Goal: Transaction & Acquisition: Purchase product/service

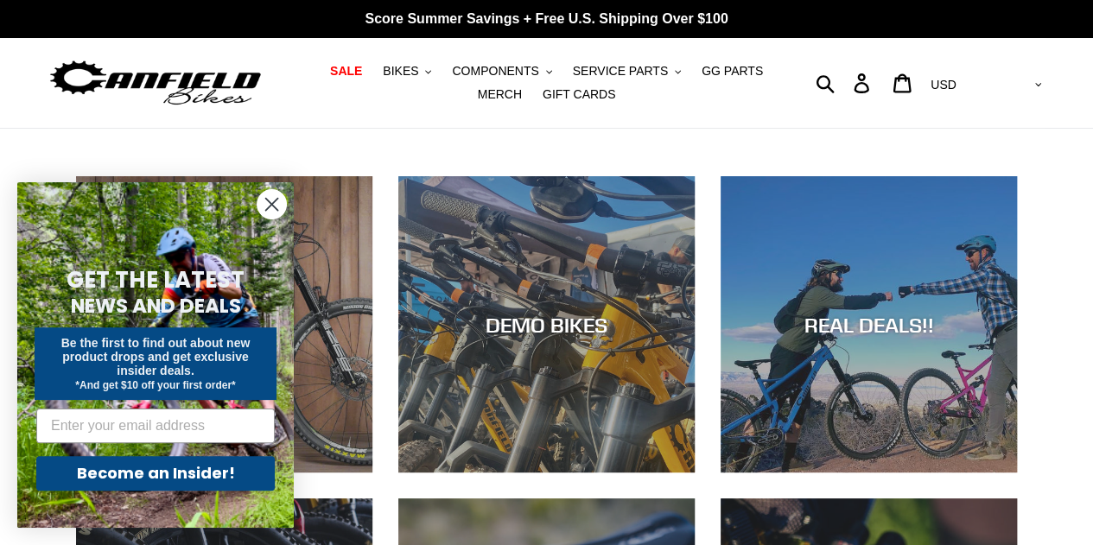
click at [270, 210] on circle "Close dialog" at bounding box center [272, 204] width 29 height 29
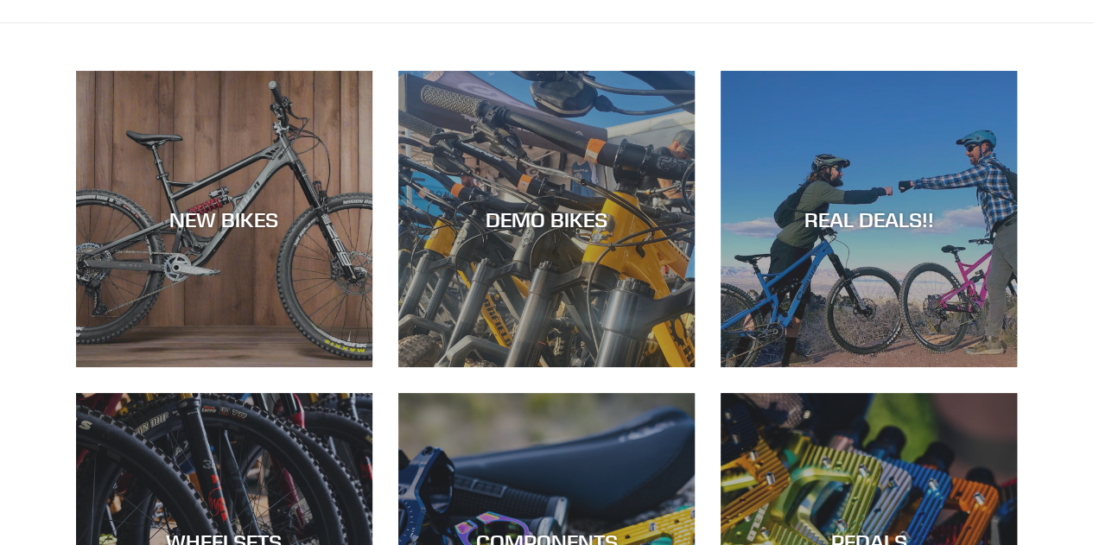
scroll to position [104, 0]
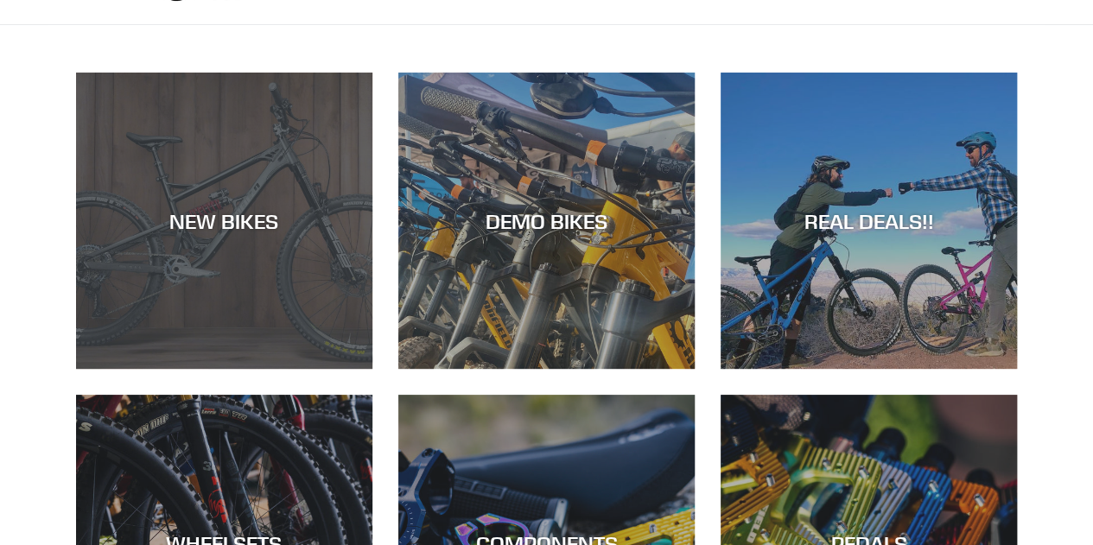
click at [259, 369] on div "NEW BIKES" at bounding box center [224, 369] width 296 height 0
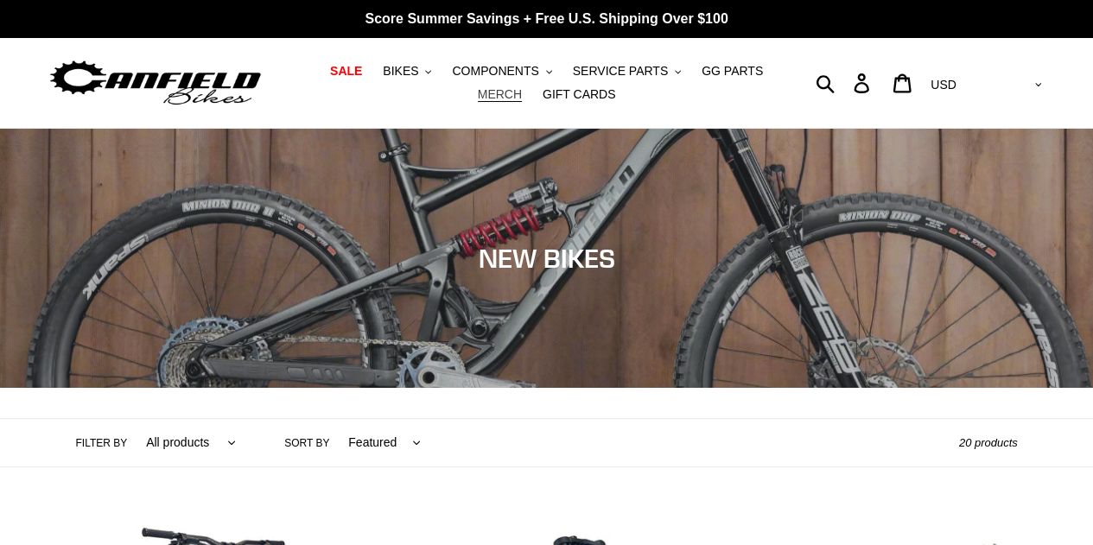
click at [522, 87] on span "MERCH" at bounding box center [500, 94] width 44 height 15
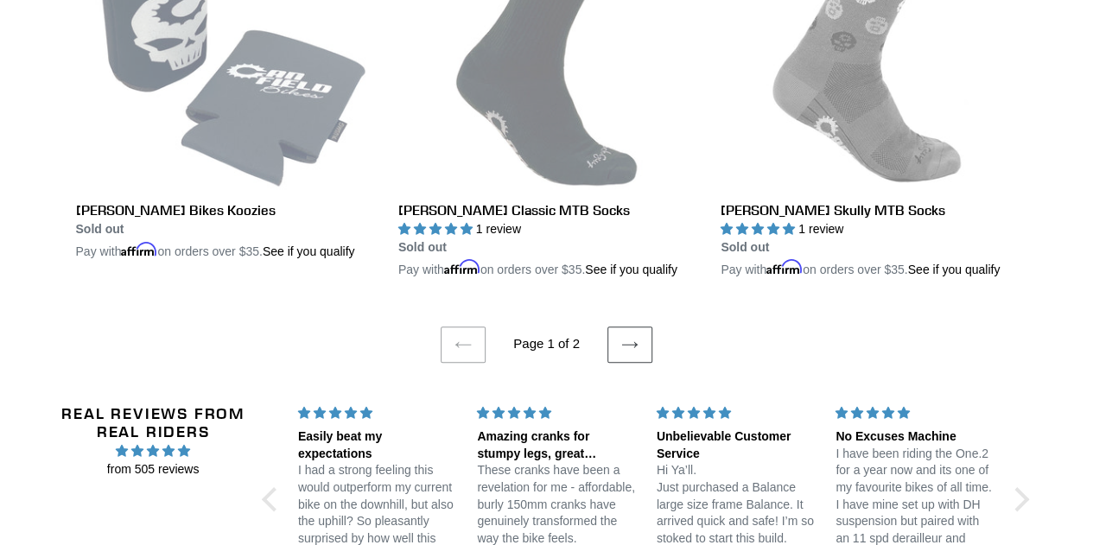
scroll to position [3595, 0]
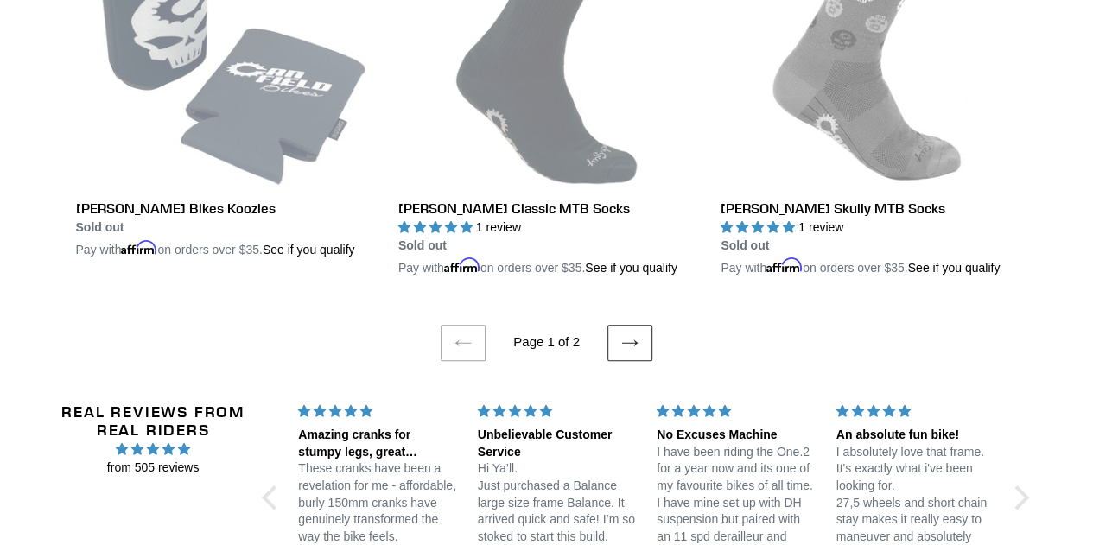
click at [626, 346] on icon at bounding box center [629, 342] width 17 height 17
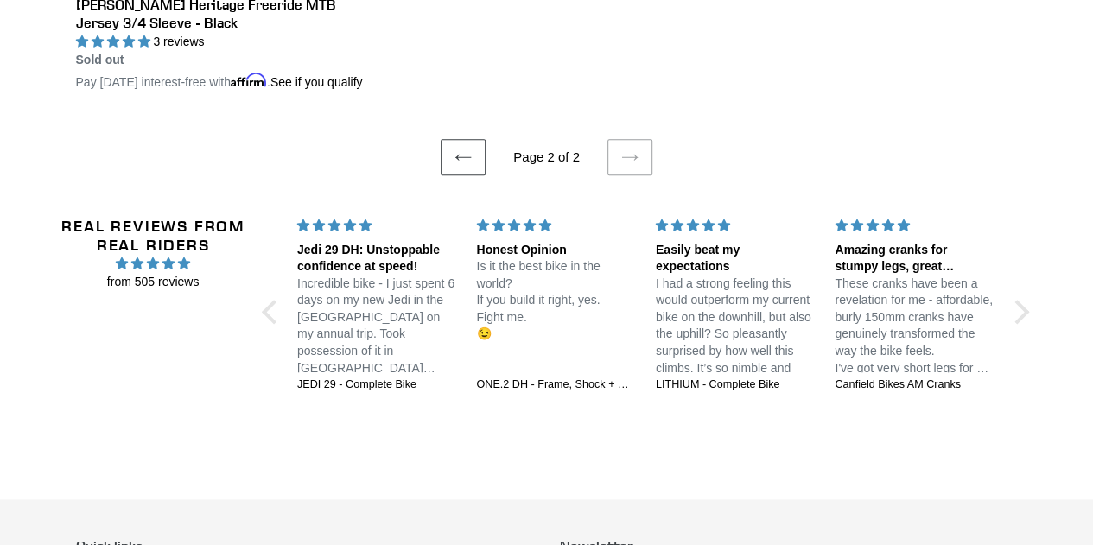
scroll to position [830, 0]
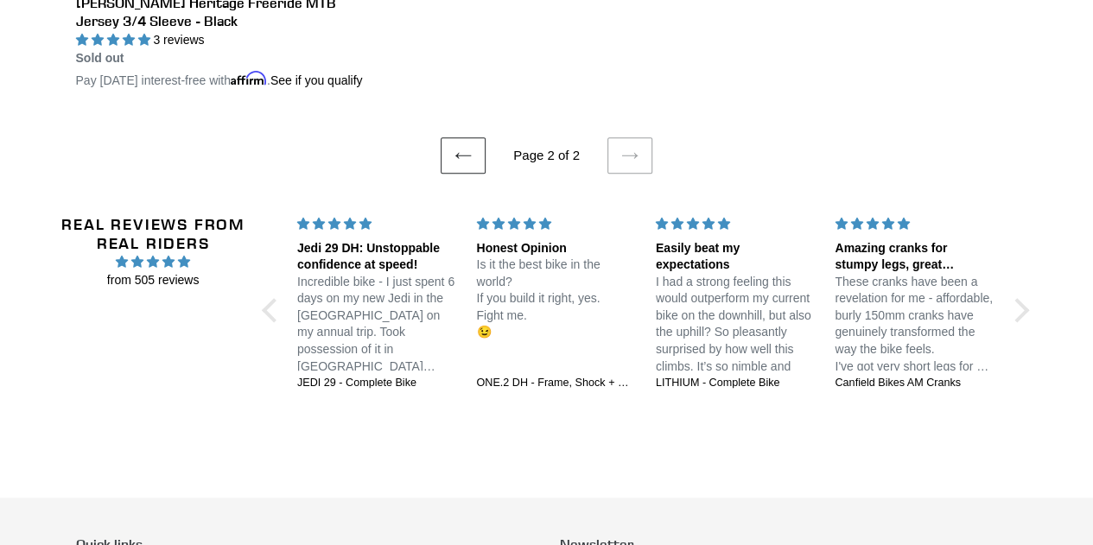
click at [468, 164] on icon at bounding box center [463, 155] width 17 height 17
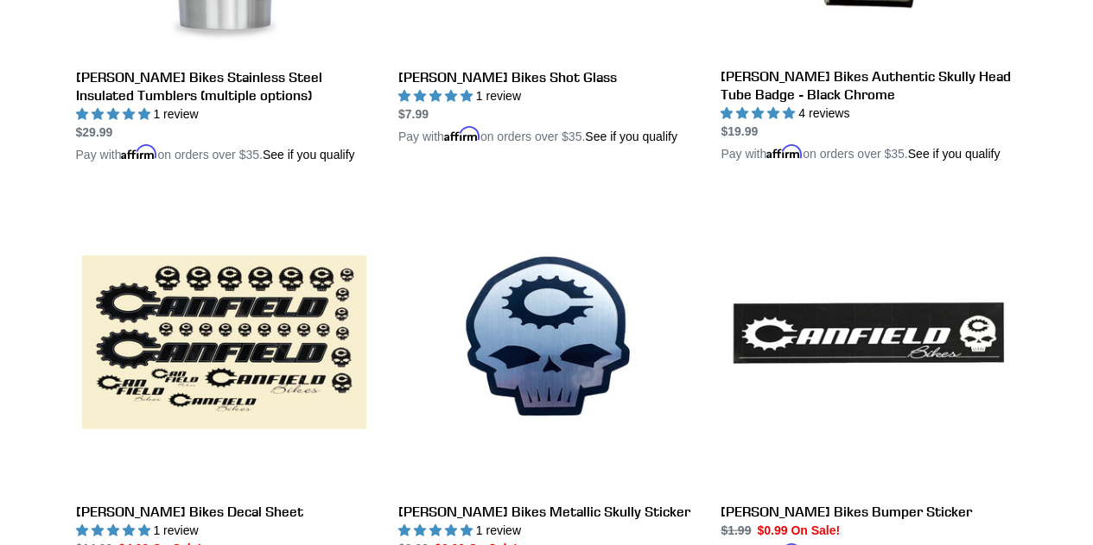
scroll to position [1659, 0]
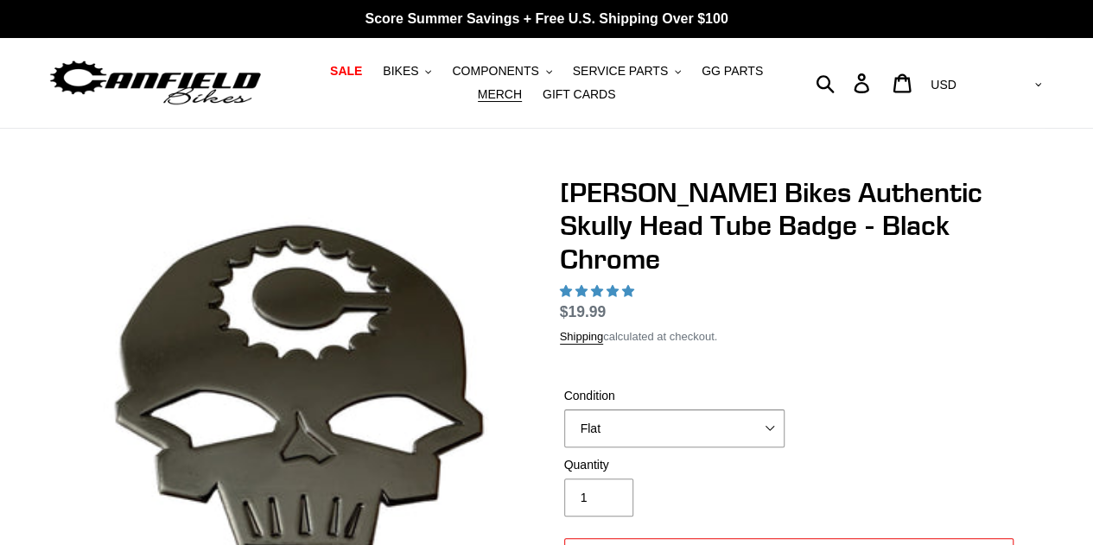
select select "highest-rating"
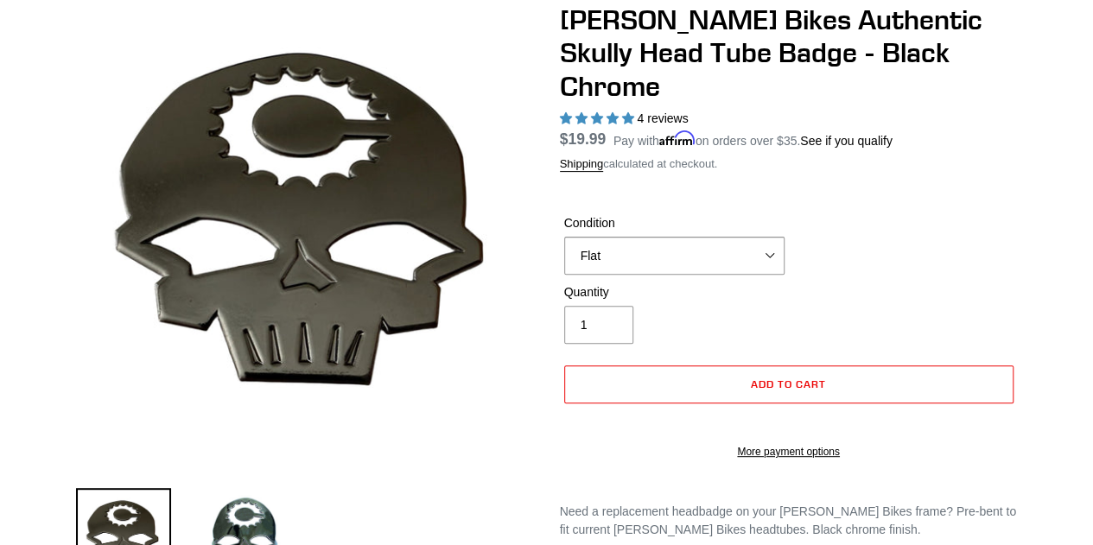
scroll to position [207, 0]
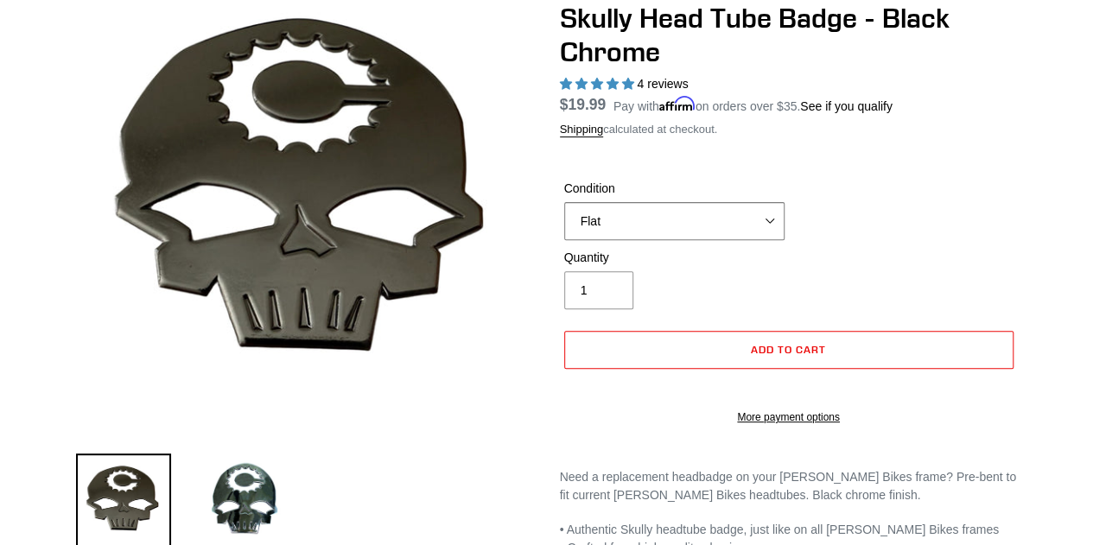
click at [676, 202] on select "Flat Small (fits Nimble 9) Standard (fits most [PERSON_NAME] frames)" at bounding box center [674, 221] width 220 height 38
click at [564, 202] on select "Flat Small (fits Nimble 9) Standard (fits most [PERSON_NAME] frames)" at bounding box center [674, 221] width 220 height 38
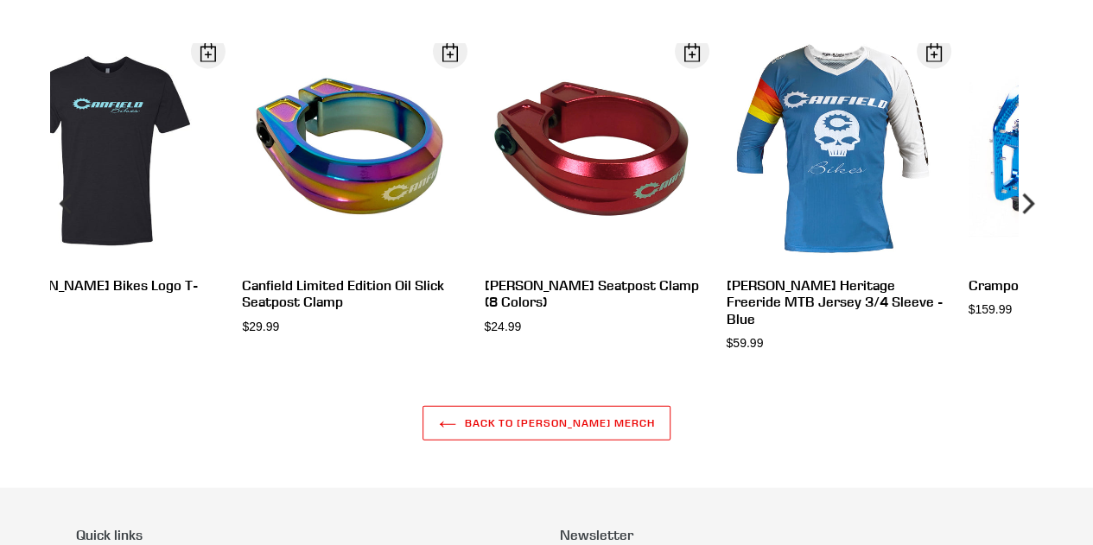
scroll to position [1307, 0]
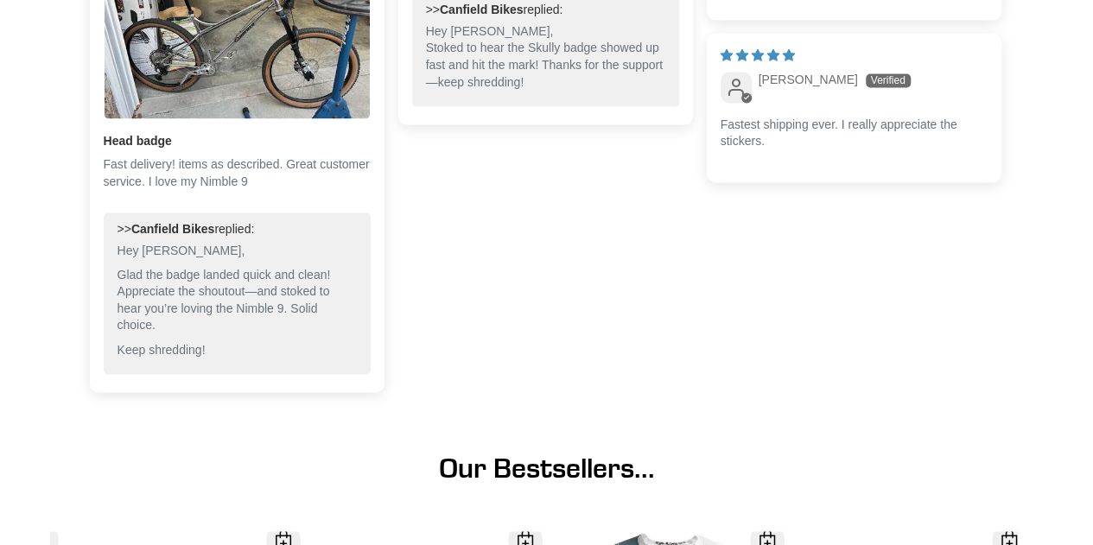
scroll to position [1339, 0]
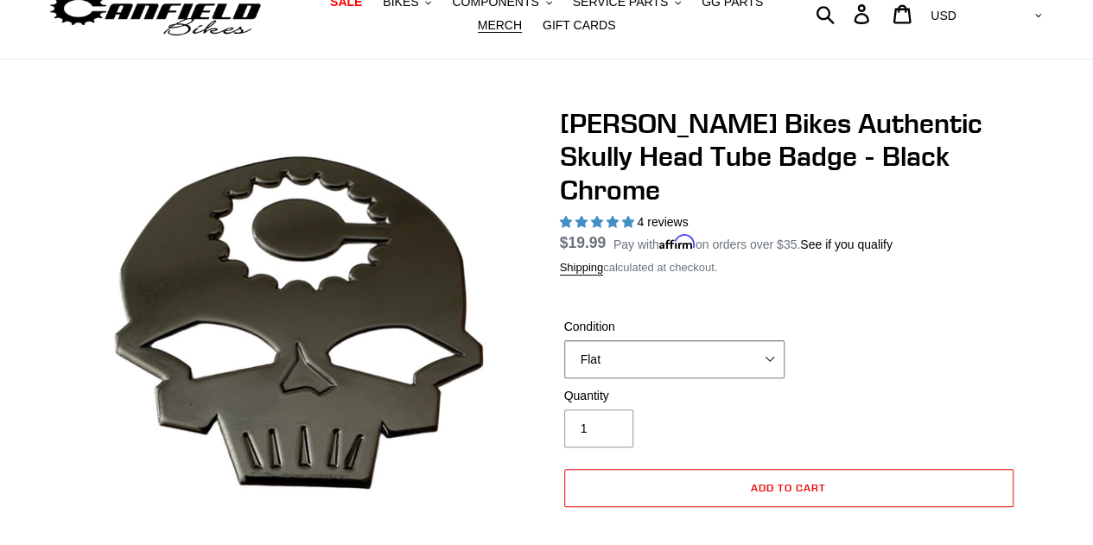
scroll to position [63, 0]
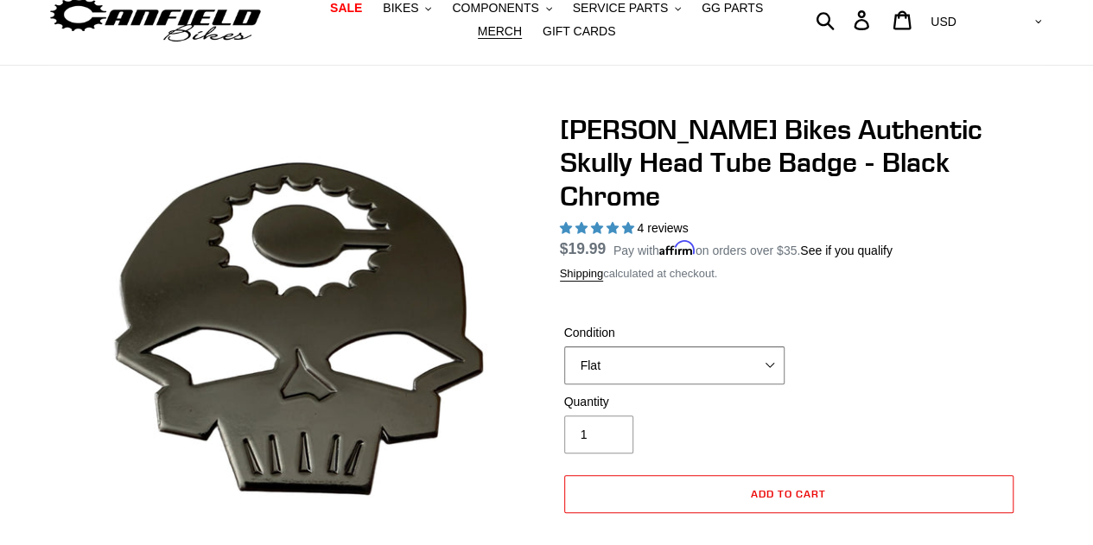
click at [671, 347] on select "Flat Small (fits Nimble 9) Standard (fits most [PERSON_NAME] frames)" at bounding box center [674, 366] width 220 height 38
click at [564, 347] on select "Flat Small (fits Nimble 9) Standard (fits most [PERSON_NAME] frames)" at bounding box center [674, 366] width 220 height 38
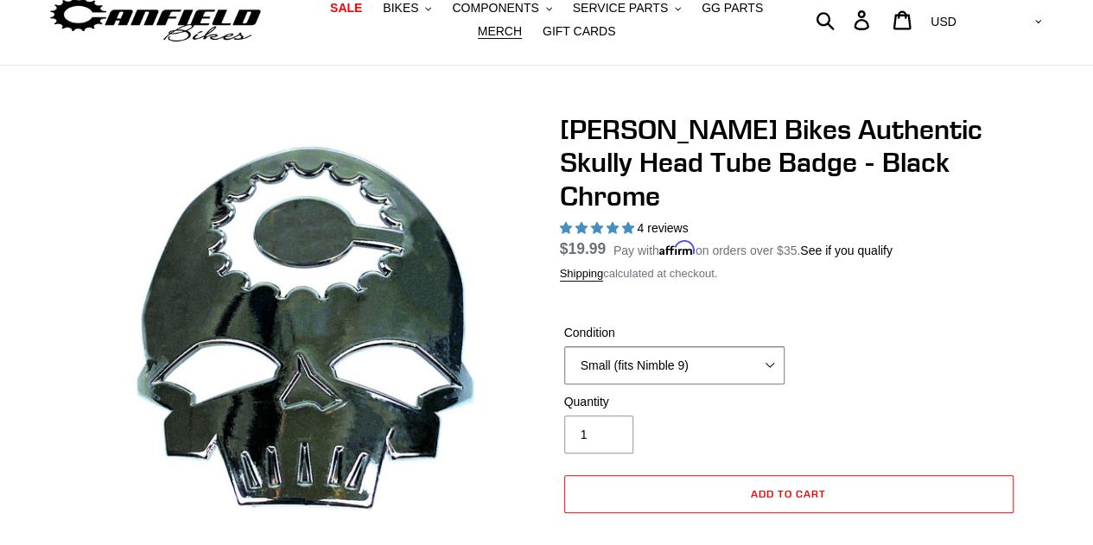
click at [647, 347] on select "Flat Small (fits Nimble 9) Standard (fits most [PERSON_NAME] frames)" at bounding box center [674, 366] width 220 height 38
click at [564, 347] on select "Flat Small (fits Nimble 9) Standard (fits most [PERSON_NAME] frames)" at bounding box center [674, 366] width 220 height 38
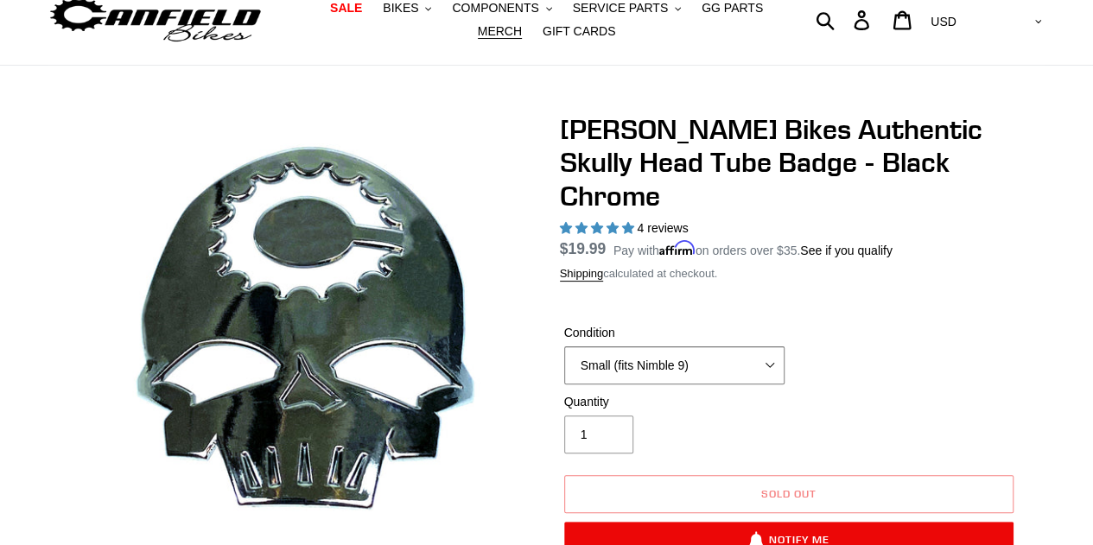
click at [664, 347] on select "Flat Small (fits Nimble 9) Standard (fits most [PERSON_NAME] frames)" at bounding box center [674, 366] width 220 height 38
select select "Flat"
click at [564, 347] on select "Flat Small (fits Nimble 9) Standard (fits most [PERSON_NAME] frames)" at bounding box center [674, 366] width 220 height 38
